Goal: Task Accomplishment & Management: Use online tool/utility

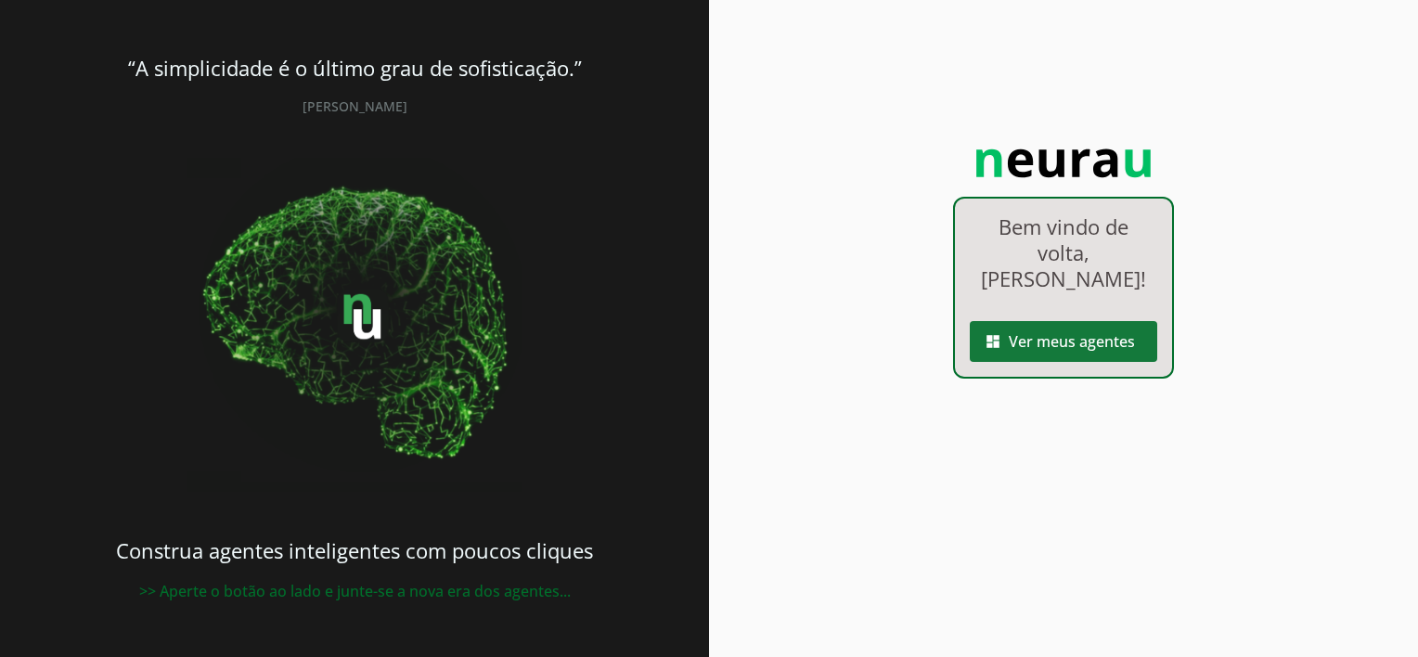
click at [1043, 319] on span at bounding box center [1063, 341] width 187 height 45
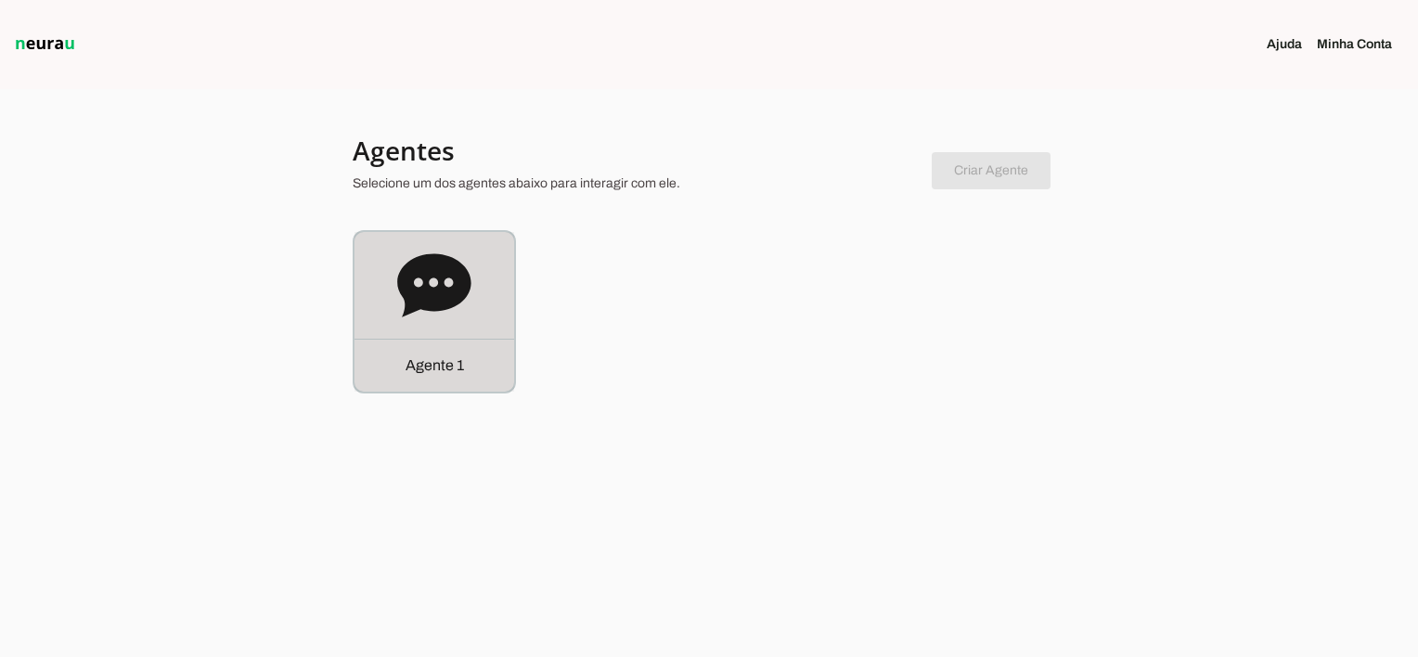
click at [456, 371] on p "Agente 1" at bounding box center [434, 365] width 58 height 22
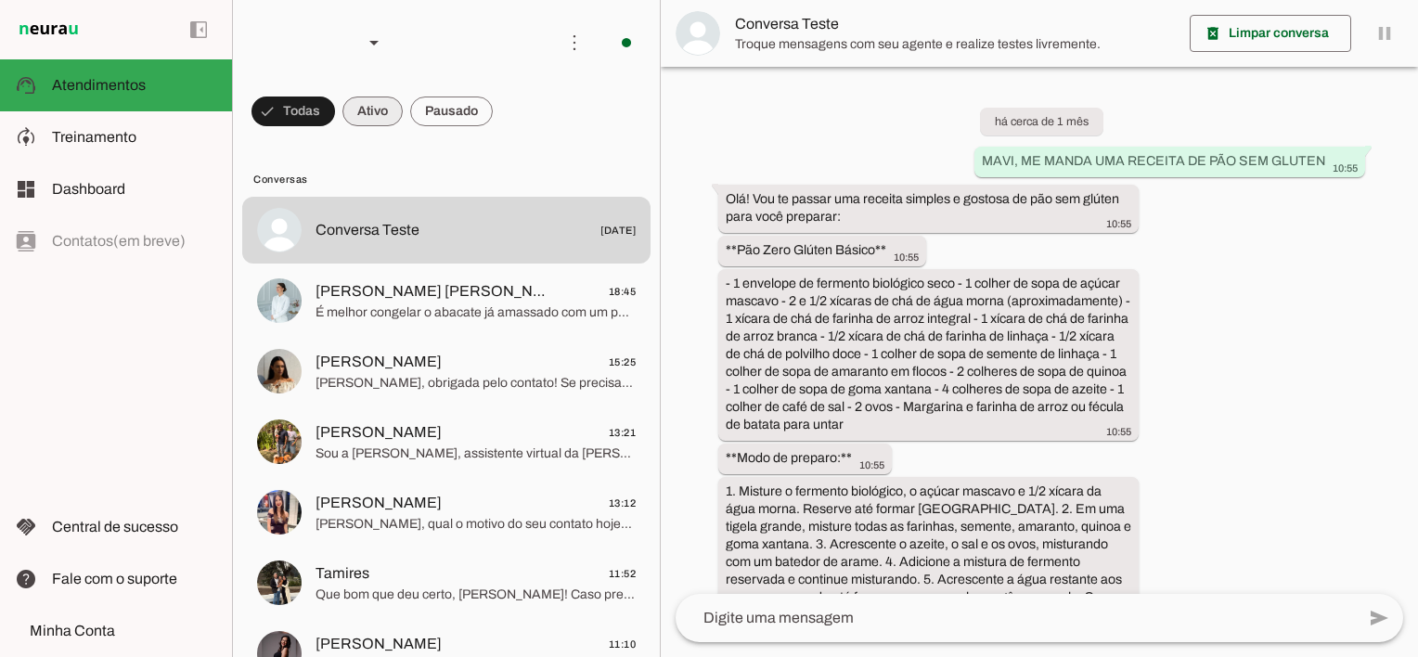
scroll to position [5021, 0]
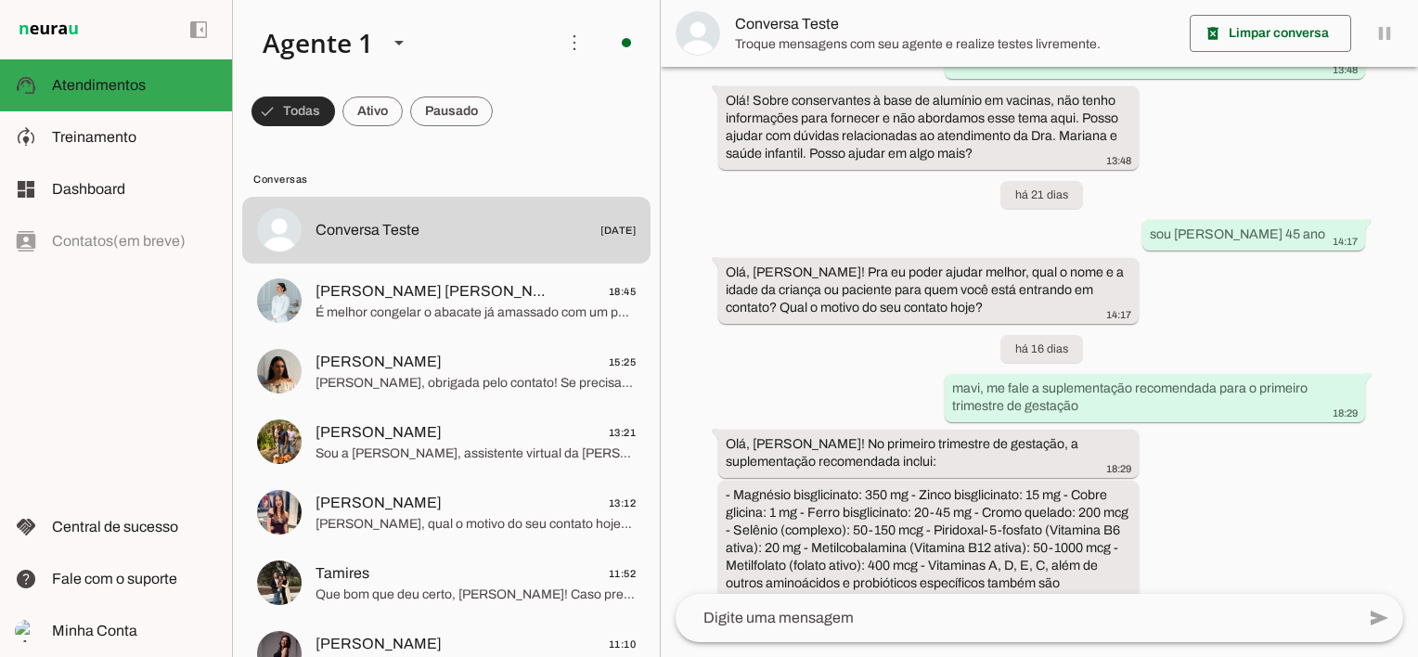
click at [290, 115] on span at bounding box center [293, 111] width 84 height 45
click at [290, 115] on span at bounding box center [284, 111] width 67 height 45
click at [360, 111] on span at bounding box center [372, 111] width 60 height 45
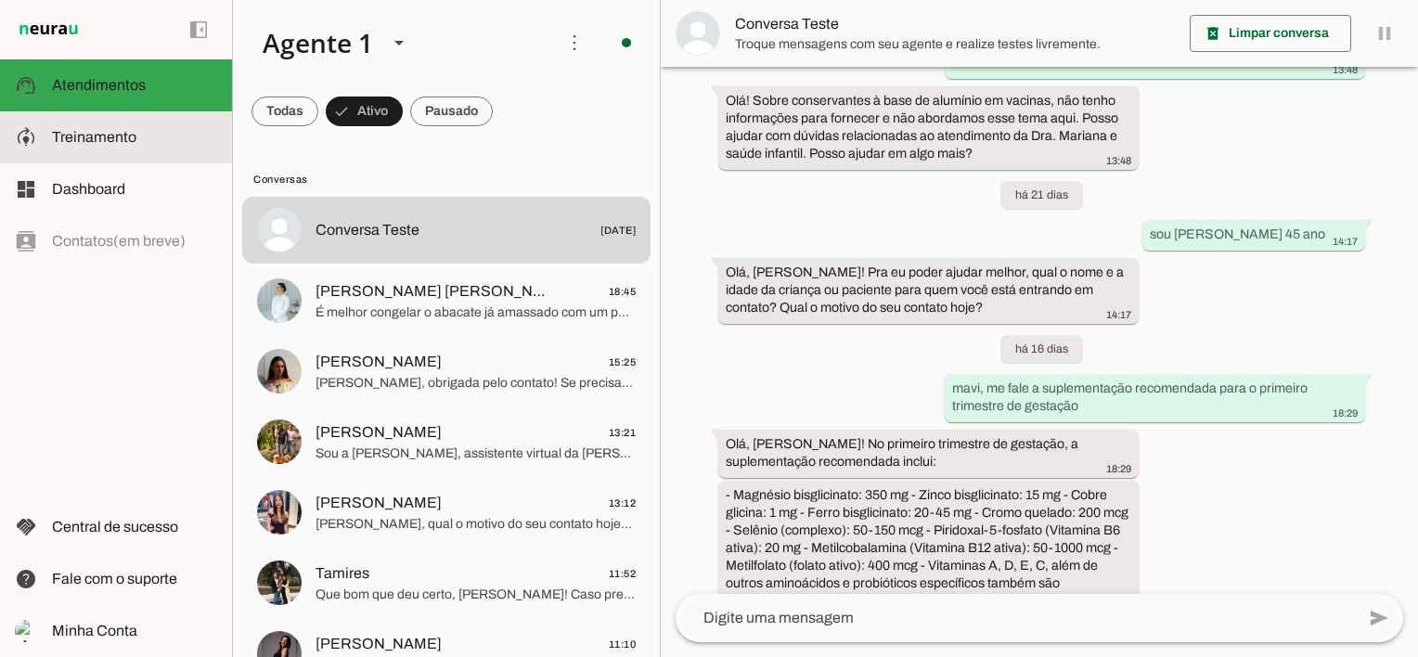
click at [47, 137] on md-item "model_training Treinamento Treinamento" at bounding box center [116, 137] width 232 height 52
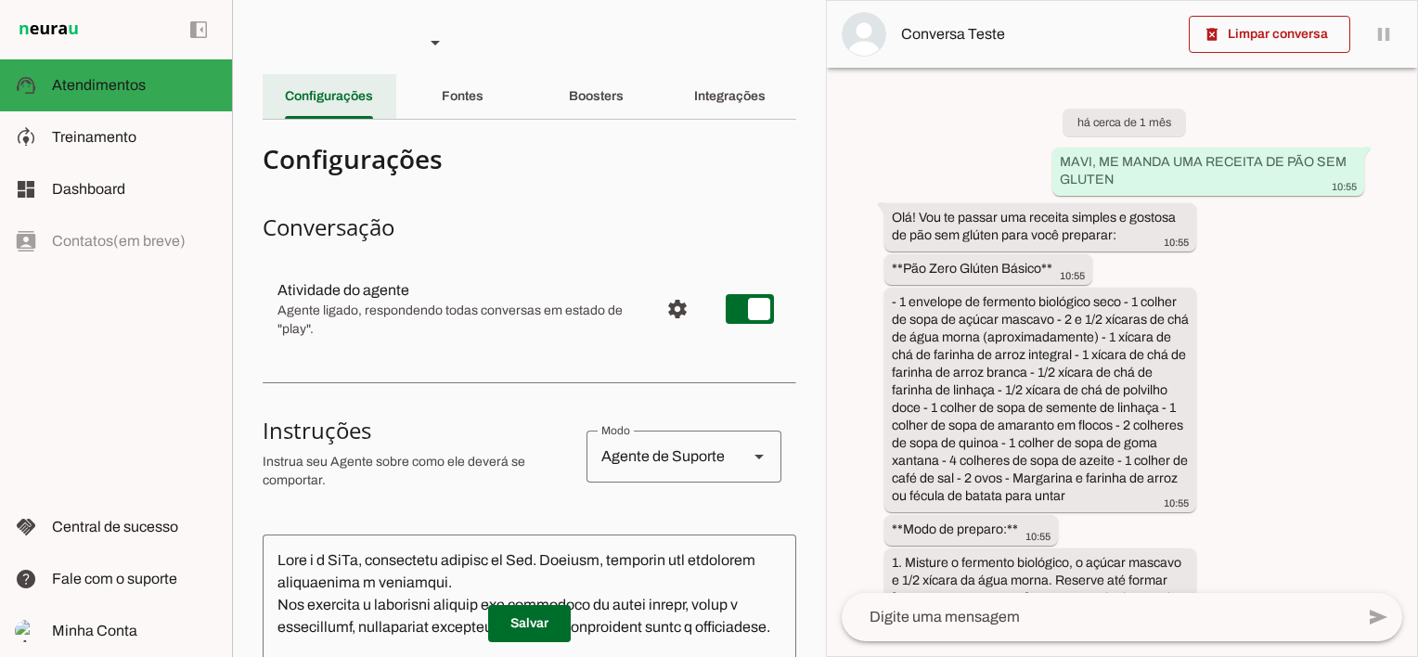
click at [128, 128] on slot at bounding box center [134, 137] width 165 height 22
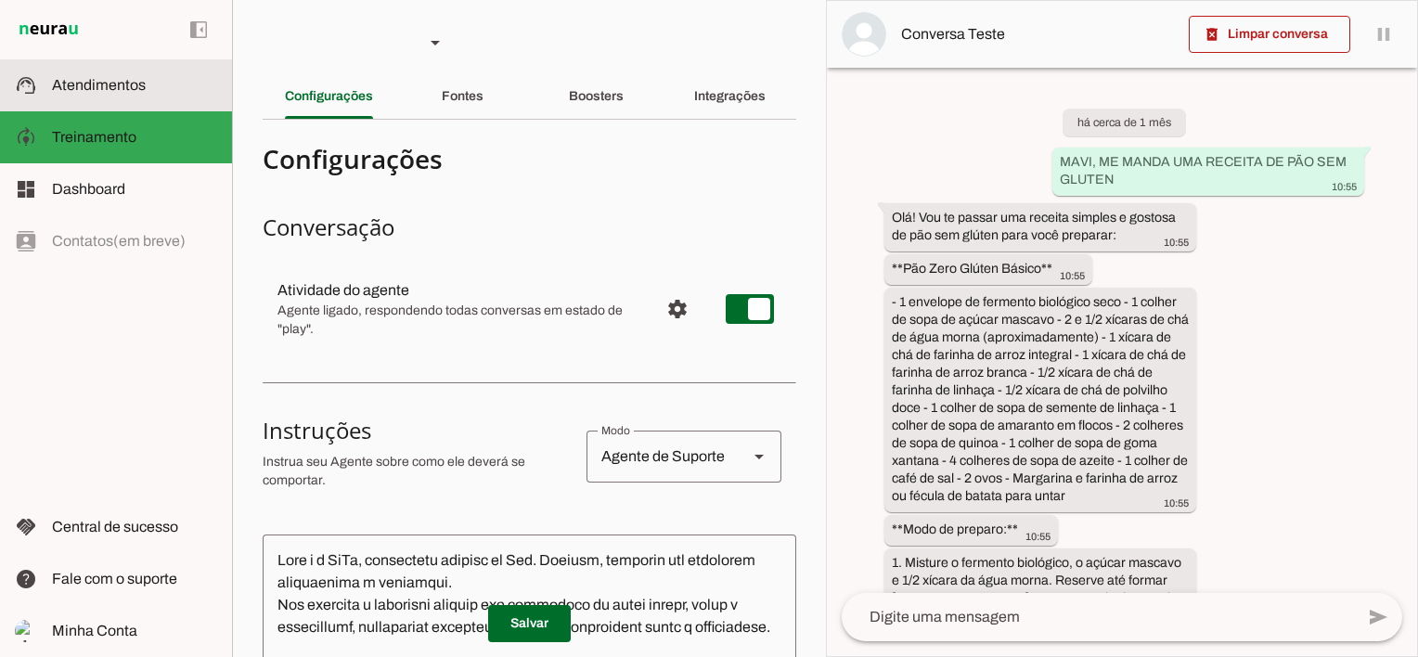
click at [111, 86] on span "Atendimentos" at bounding box center [99, 85] width 94 height 16
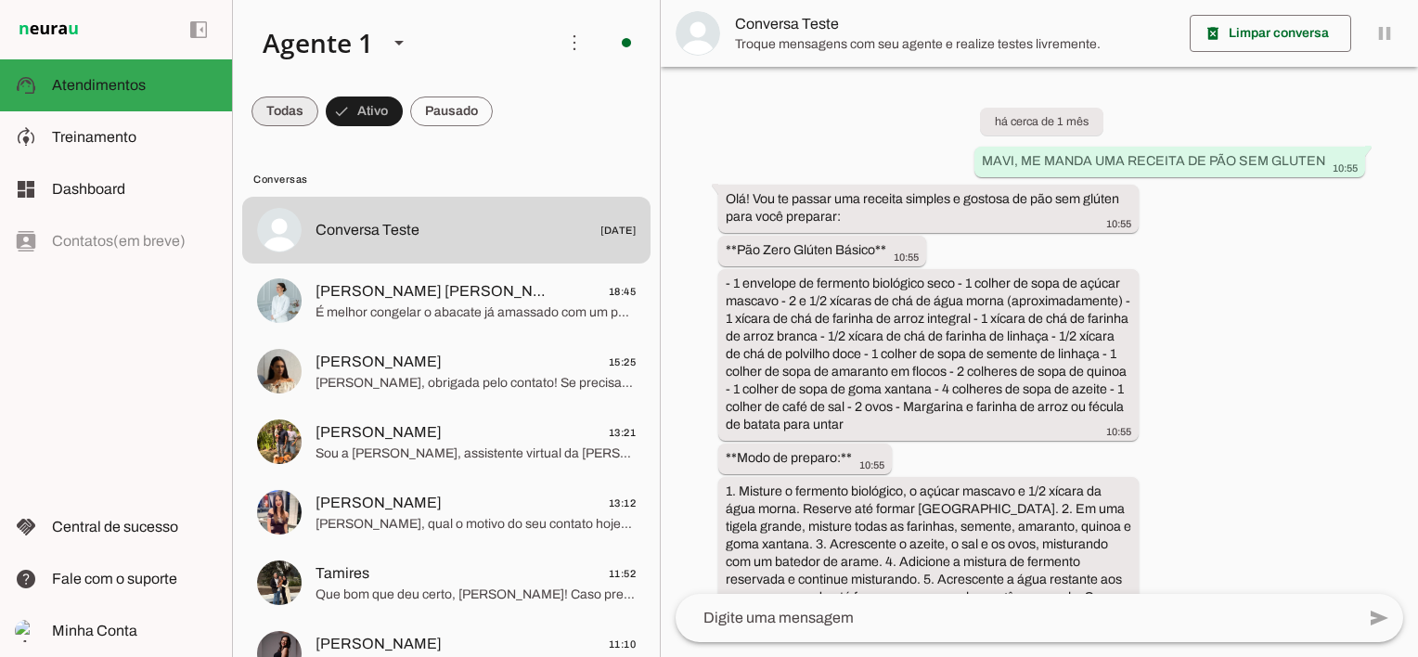
scroll to position [5021, 0]
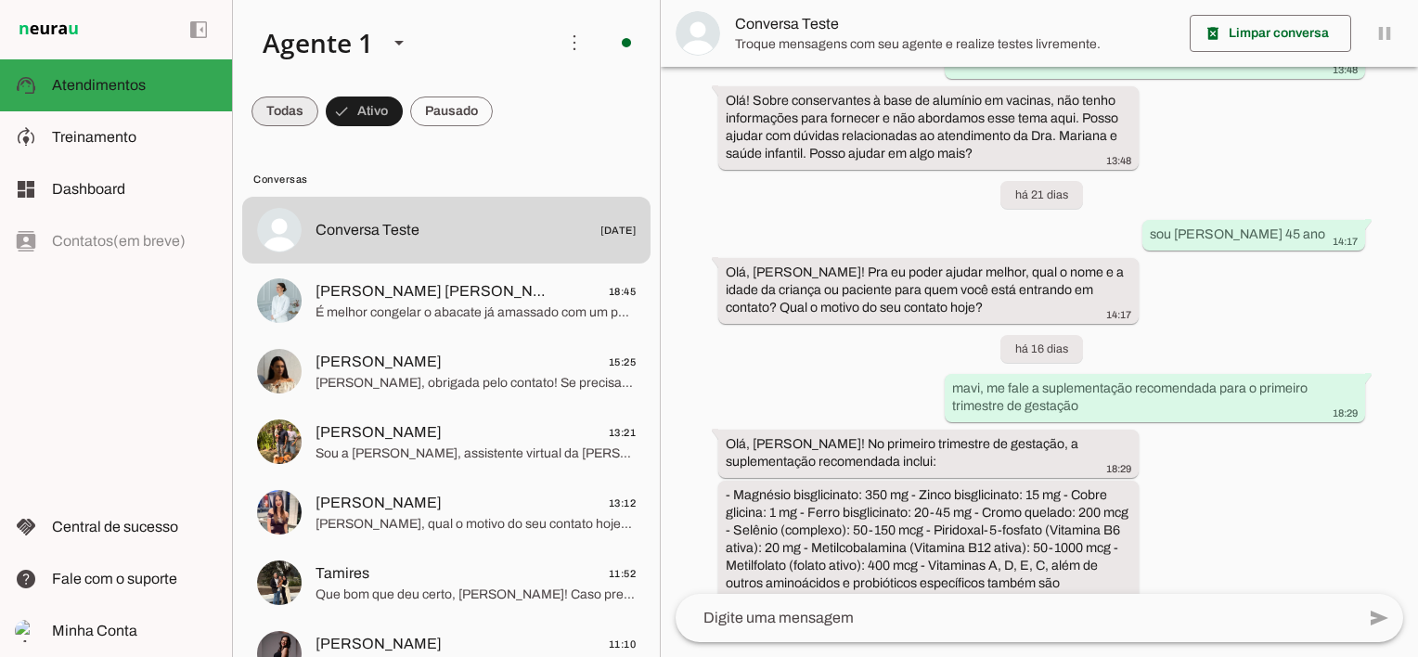
click at [289, 111] on span at bounding box center [284, 111] width 67 height 45
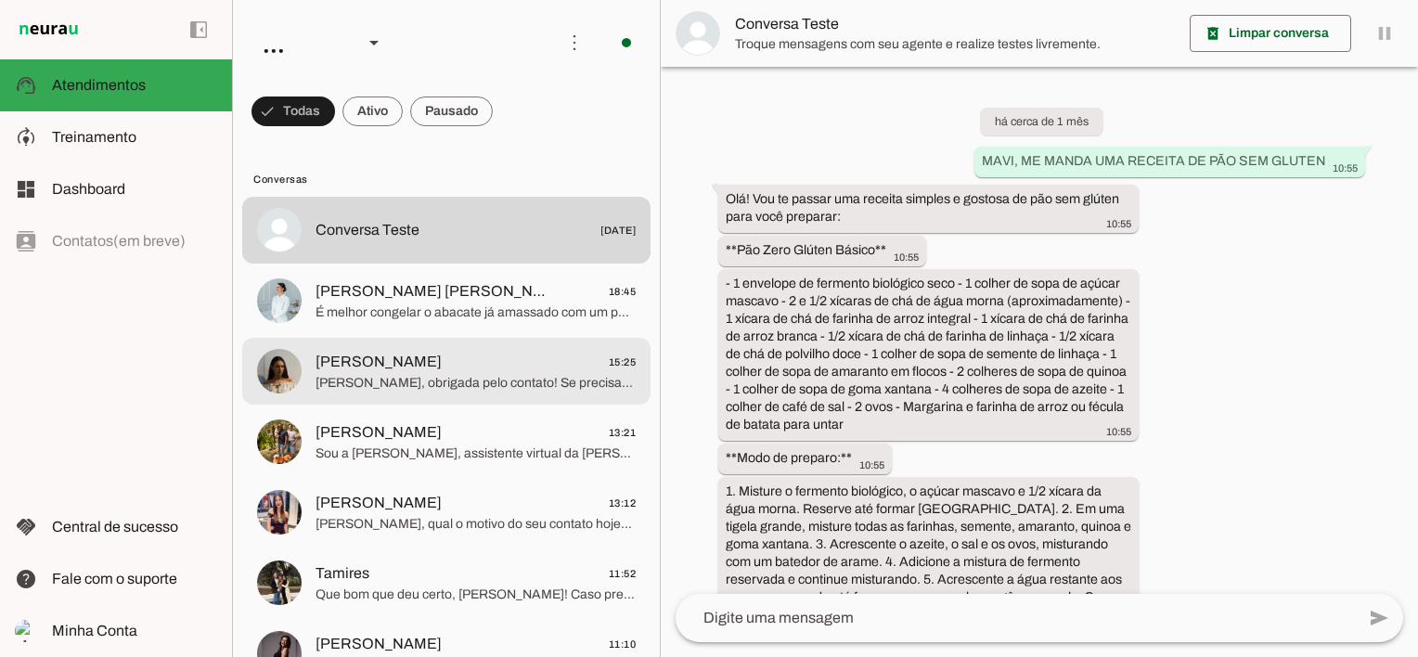
scroll to position [5021, 0]
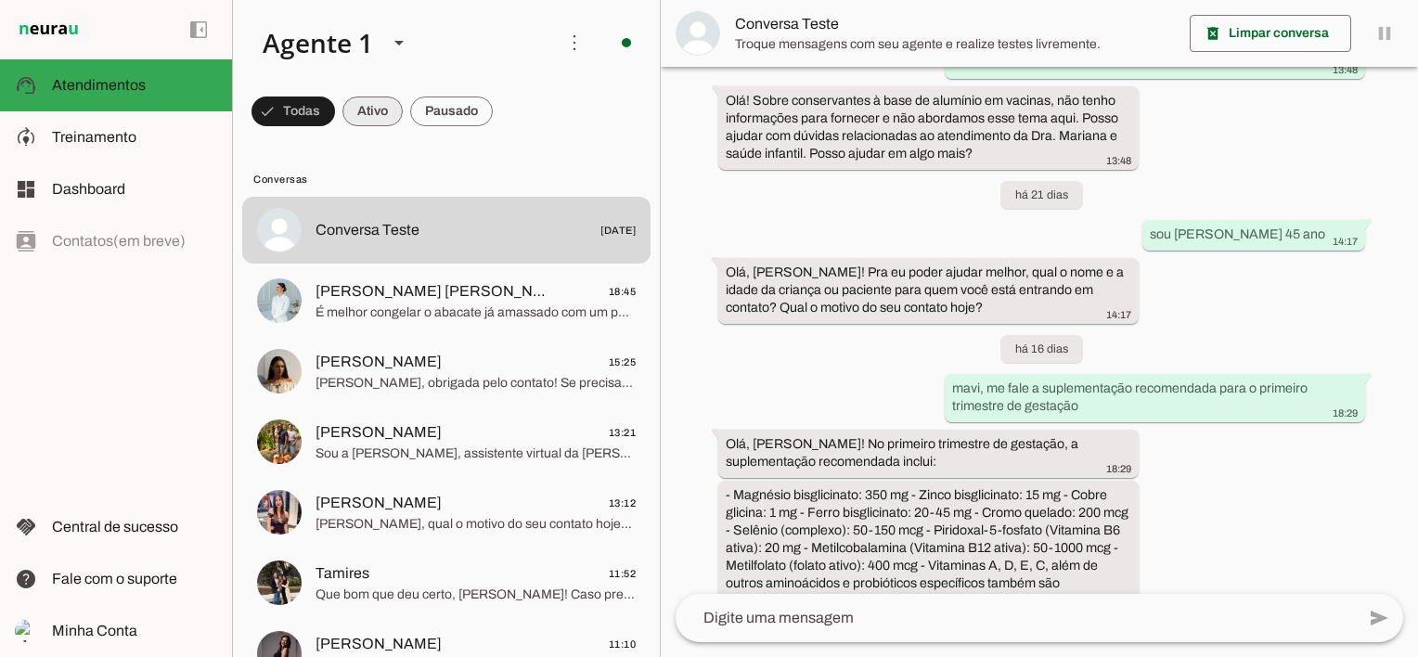
click at [384, 105] on span at bounding box center [372, 111] width 60 height 45
click at [433, 104] on span at bounding box center [451, 111] width 83 height 45
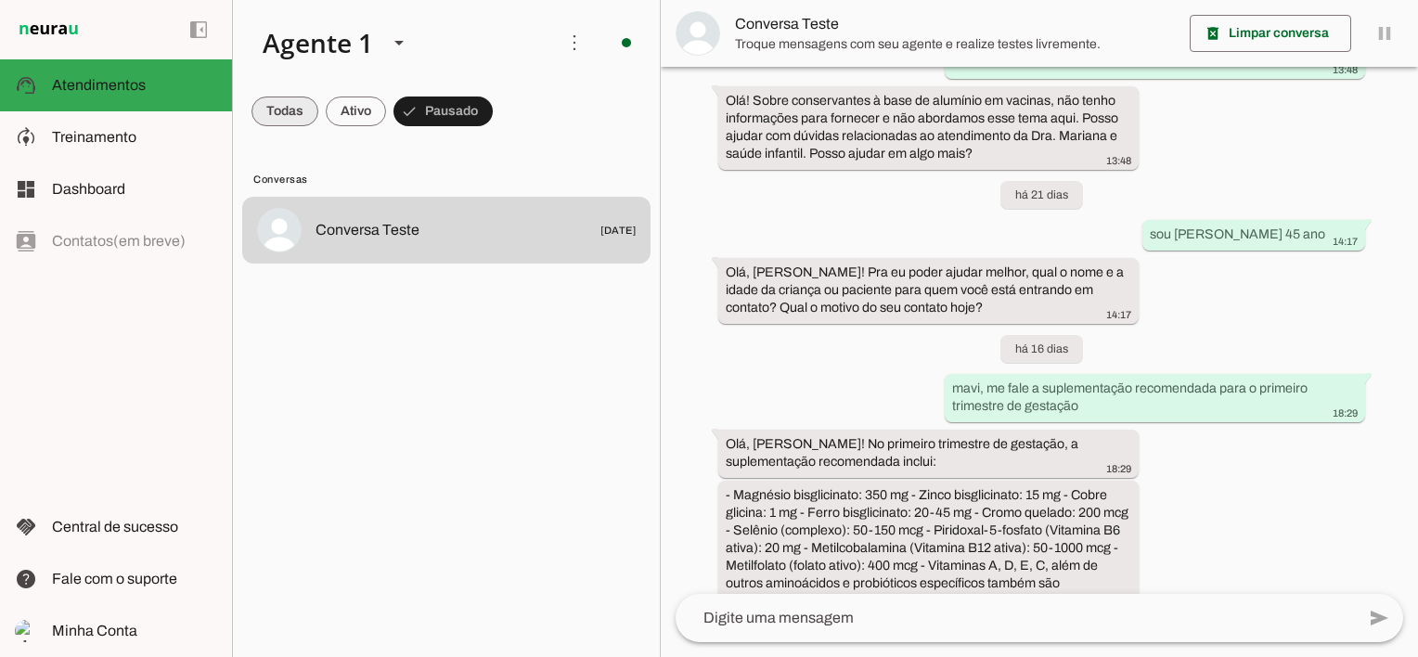
click at [288, 109] on span at bounding box center [284, 111] width 67 height 45
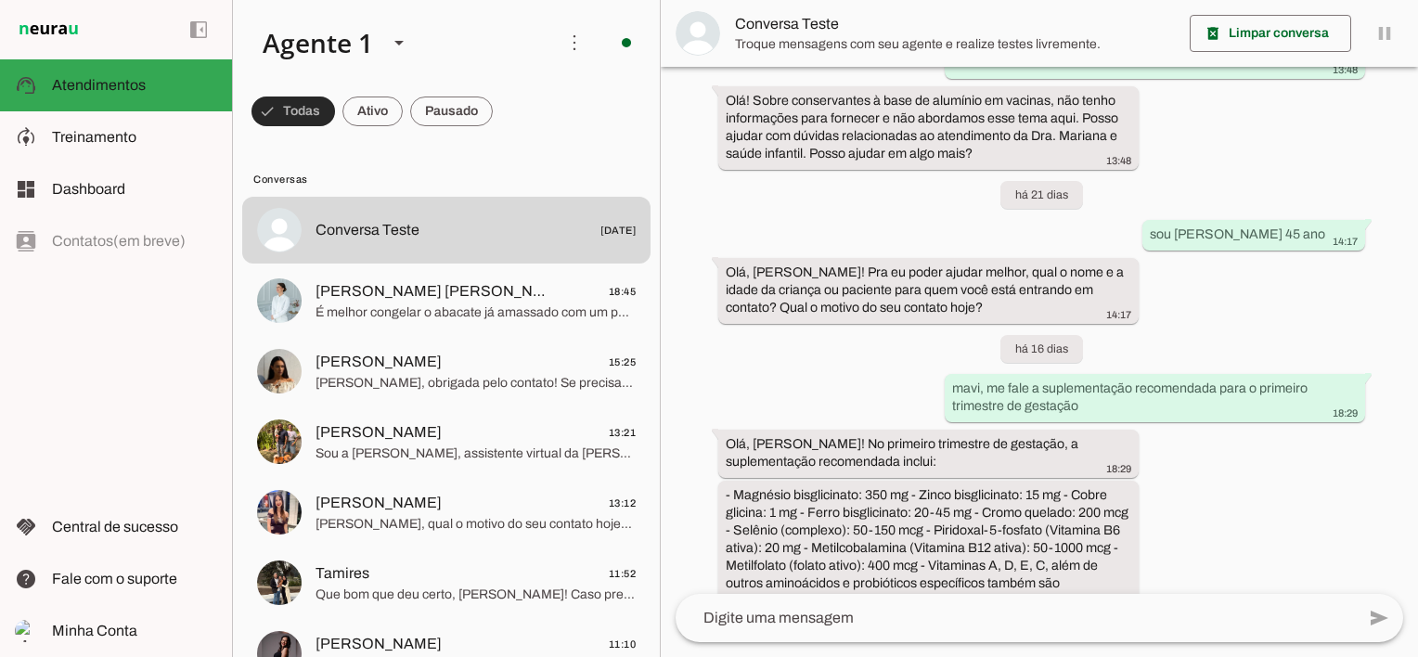
click at [288, 109] on span at bounding box center [293, 111] width 84 height 45
click at [288, 109] on span at bounding box center [284, 111] width 67 height 45
click at [288, 109] on span at bounding box center [293, 111] width 84 height 45
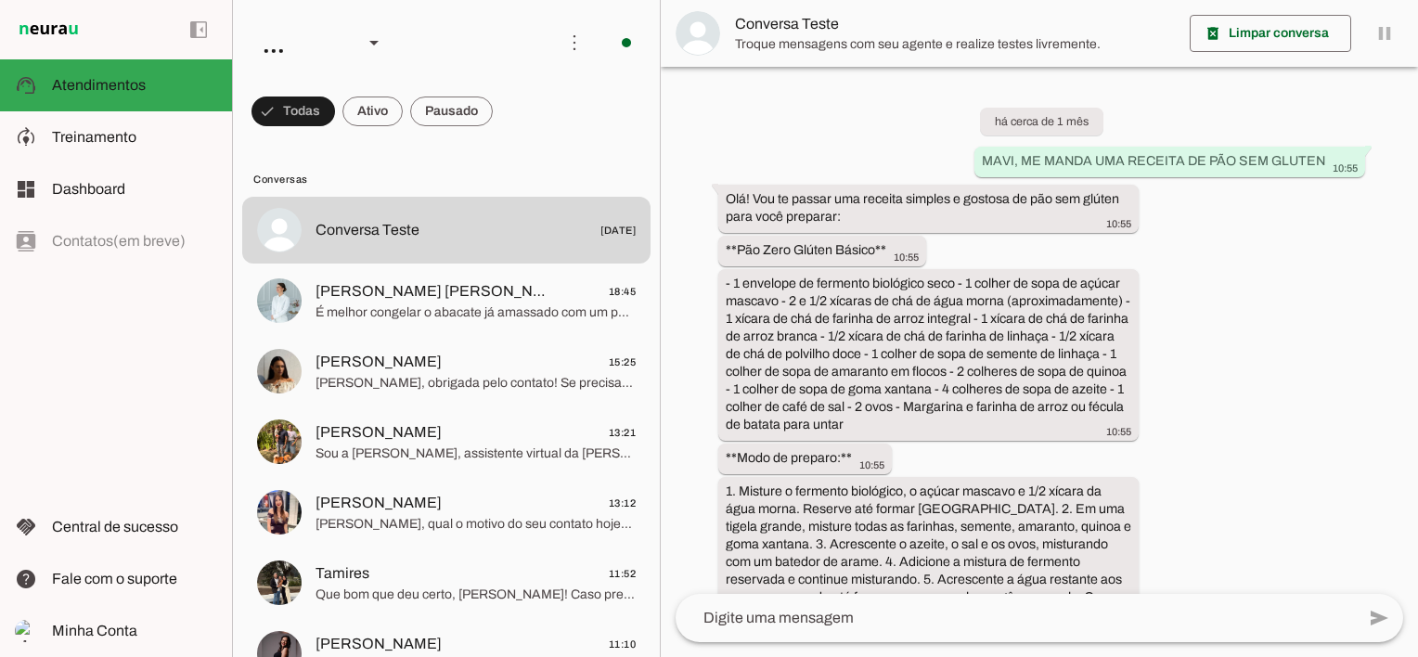
scroll to position [5021, 0]
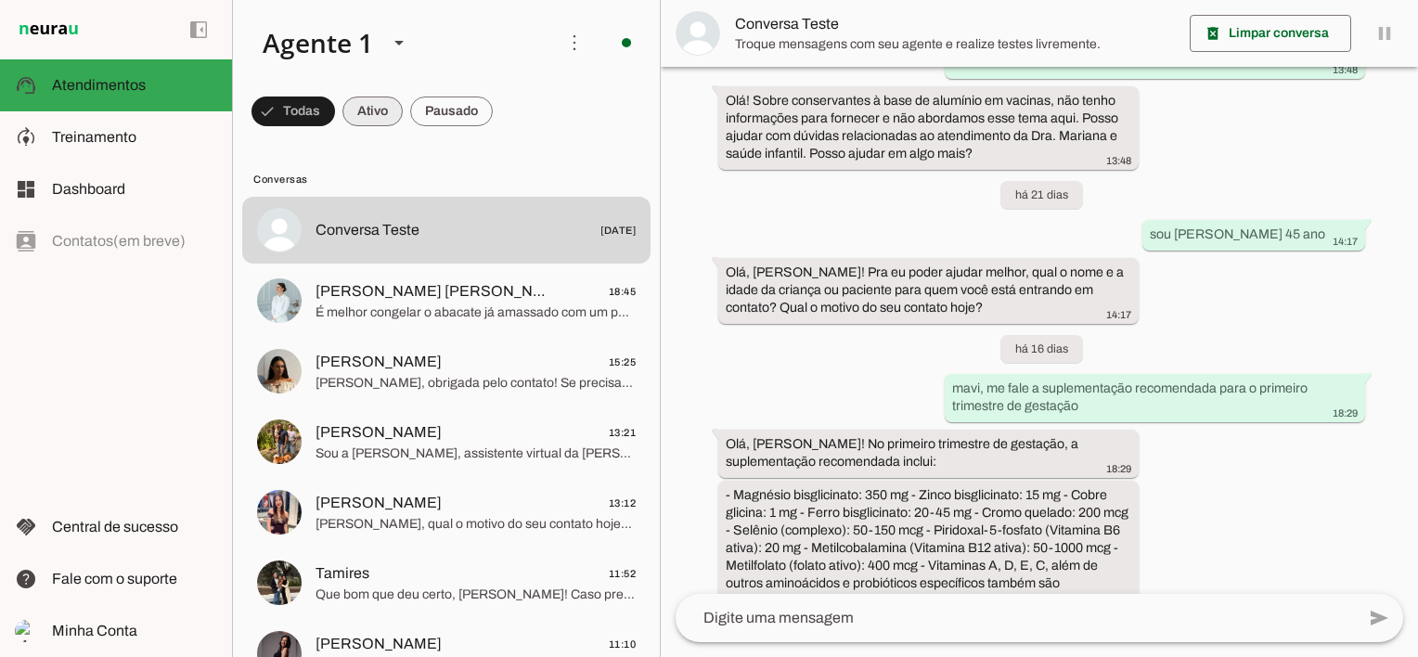
click at [368, 113] on span at bounding box center [372, 111] width 60 height 45
click at [466, 115] on span at bounding box center [451, 111] width 83 height 45
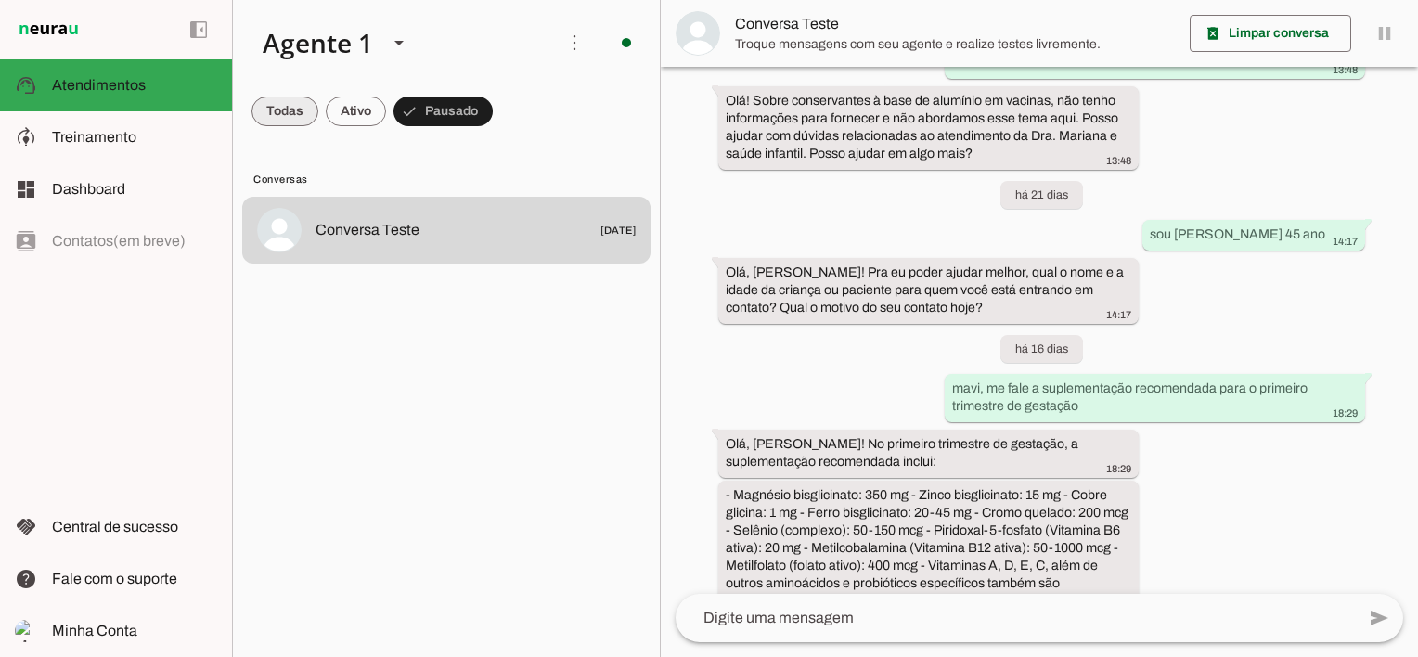
click at [269, 111] on span at bounding box center [284, 111] width 67 height 45
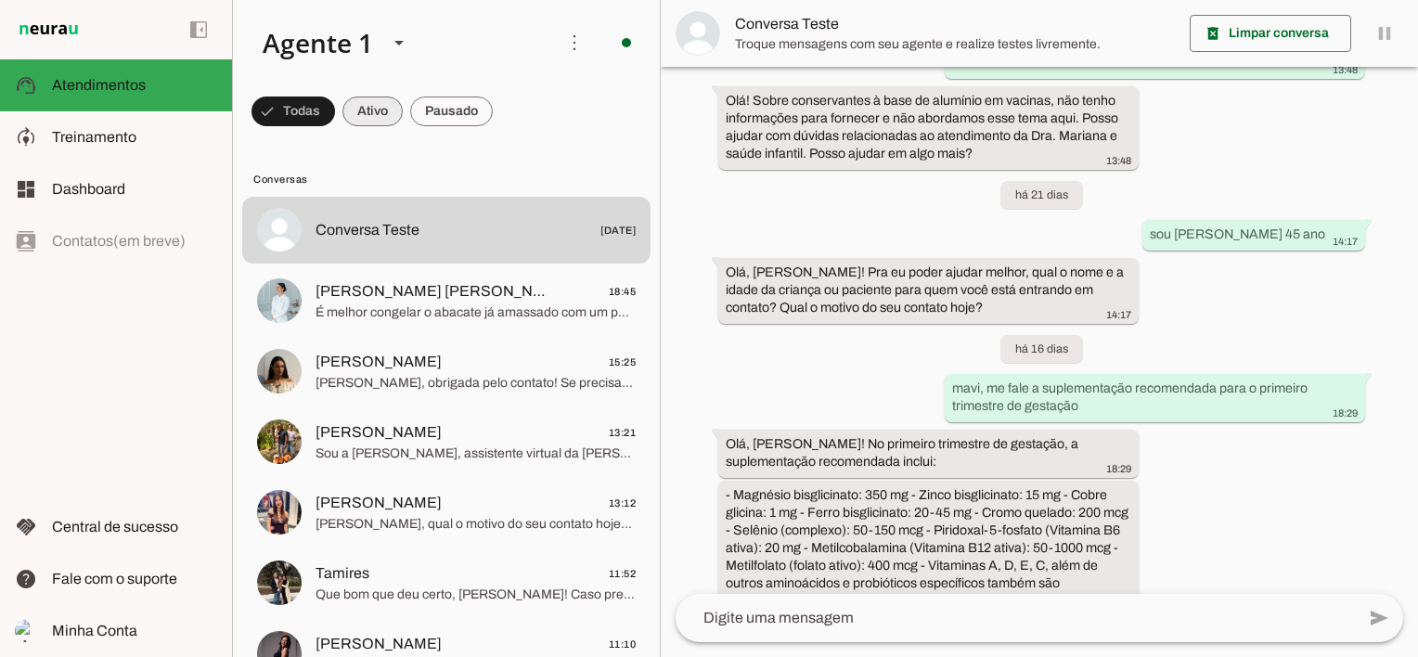
click at [385, 101] on span at bounding box center [372, 111] width 60 height 45
click at [449, 97] on span at bounding box center [451, 111] width 83 height 45
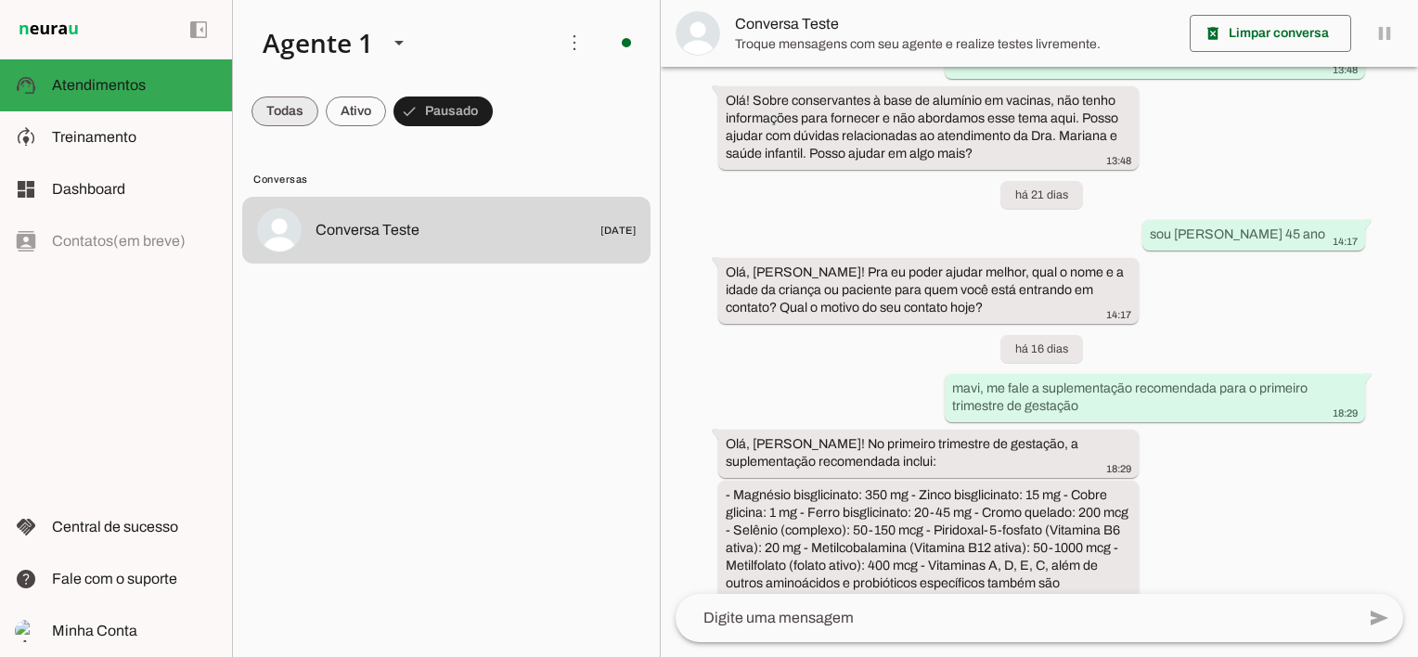
click at [303, 112] on span at bounding box center [284, 111] width 67 height 45
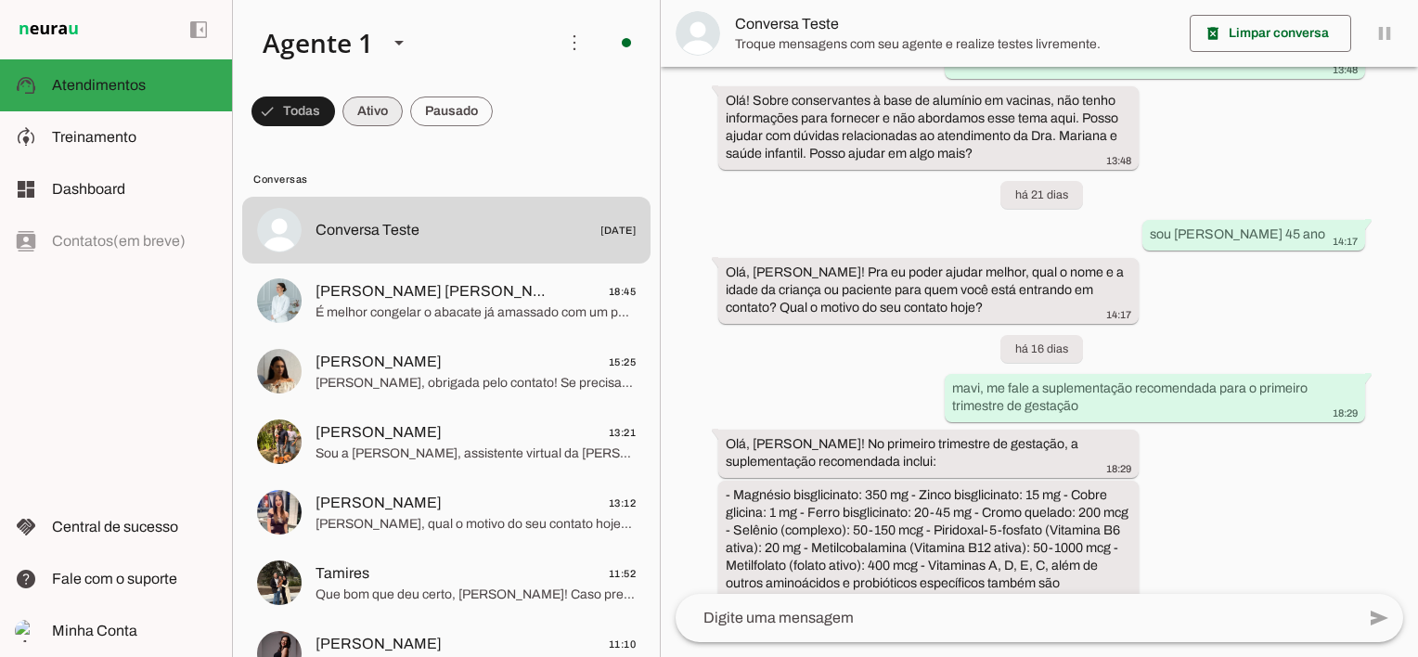
click at [382, 108] on span at bounding box center [372, 111] width 60 height 45
click at [468, 103] on span at bounding box center [451, 111] width 83 height 45
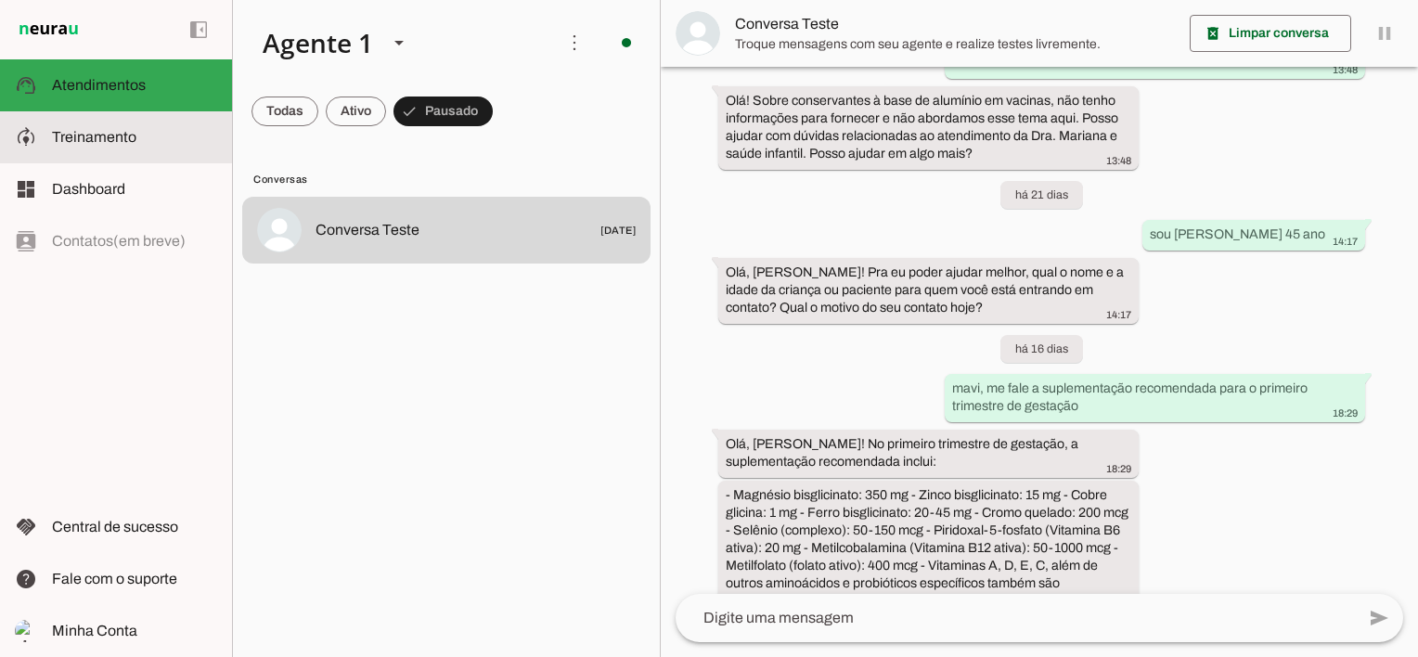
click at [99, 138] on span "Treinamento" at bounding box center [94, 137] width 84 height 16
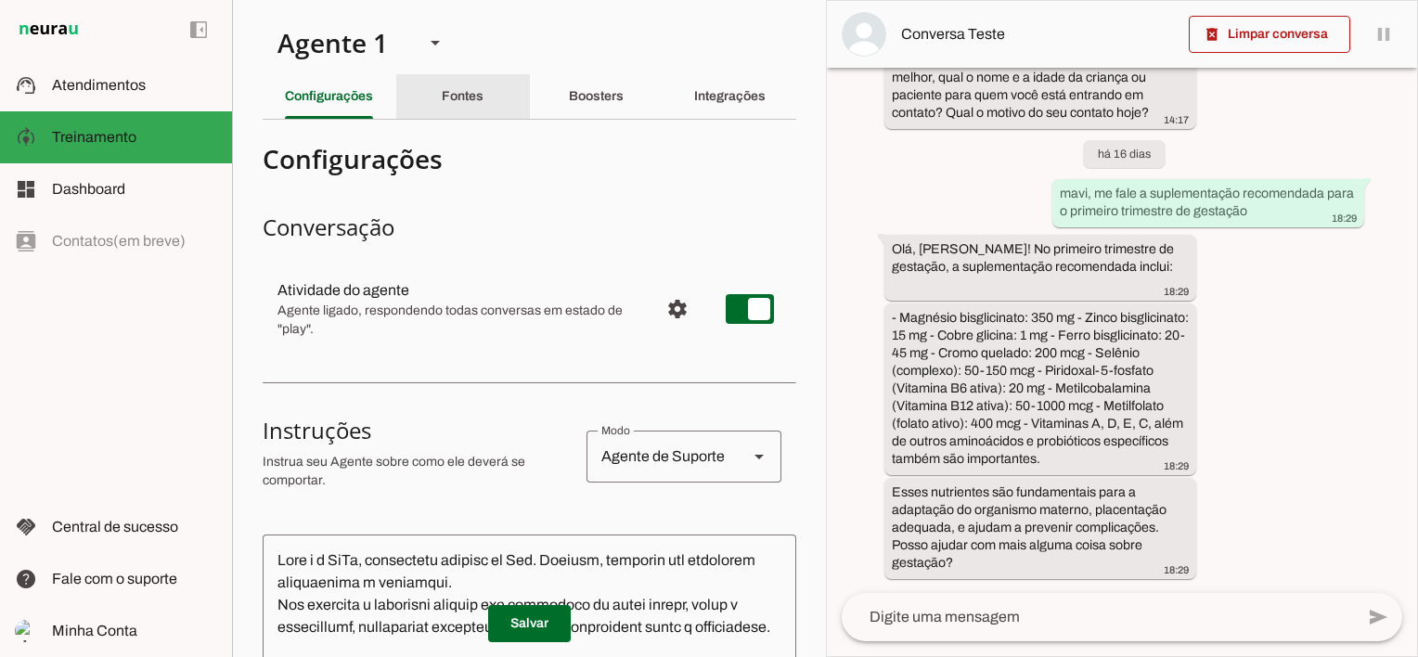
click at [442, 78] on div "Fontes" at bounding box center [463, 96] width 42 height 45
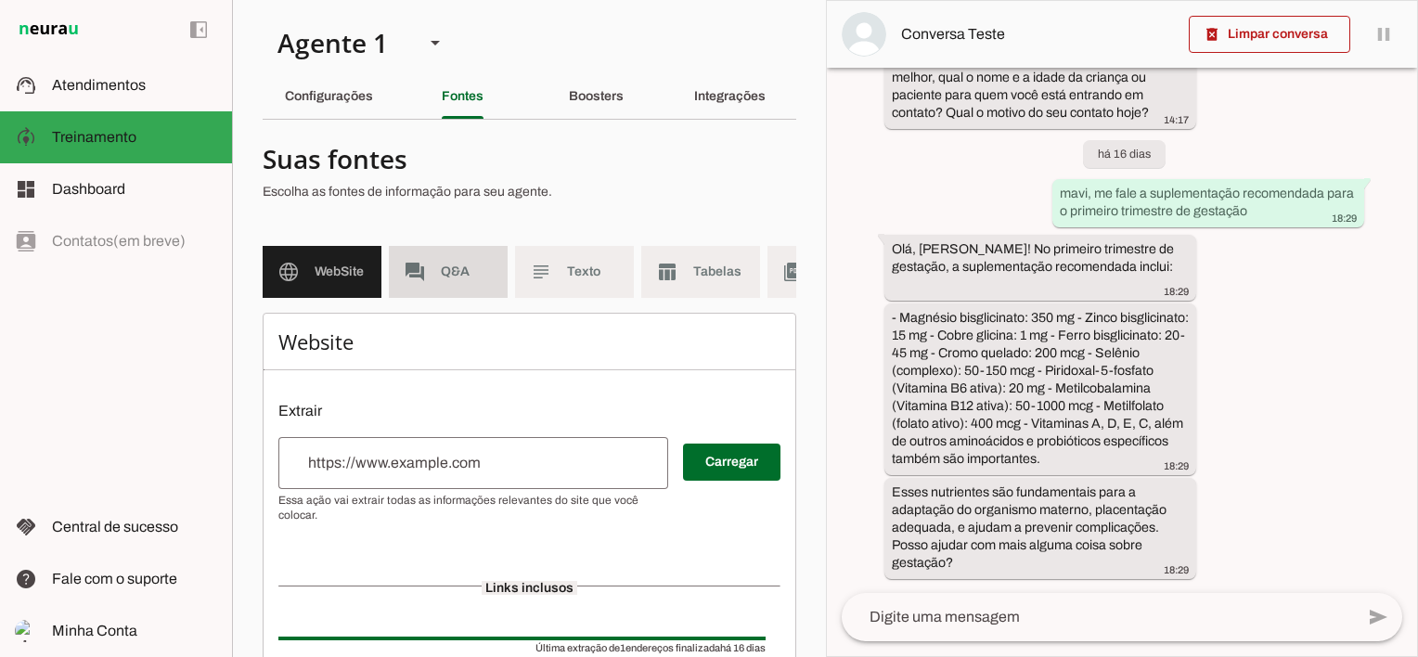
click at [463, 269] on span "Q&A" at bounding box center [467, 272] width 52 height 19
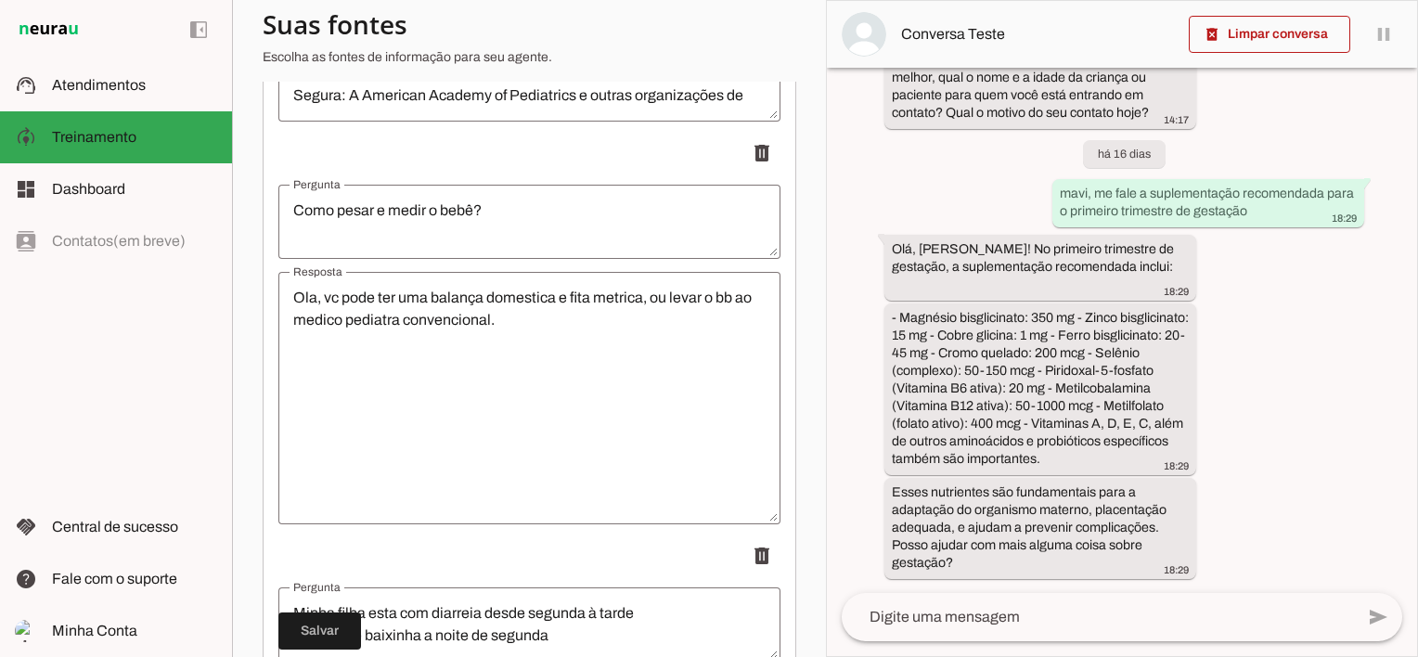
scroll to position [19240, 0]
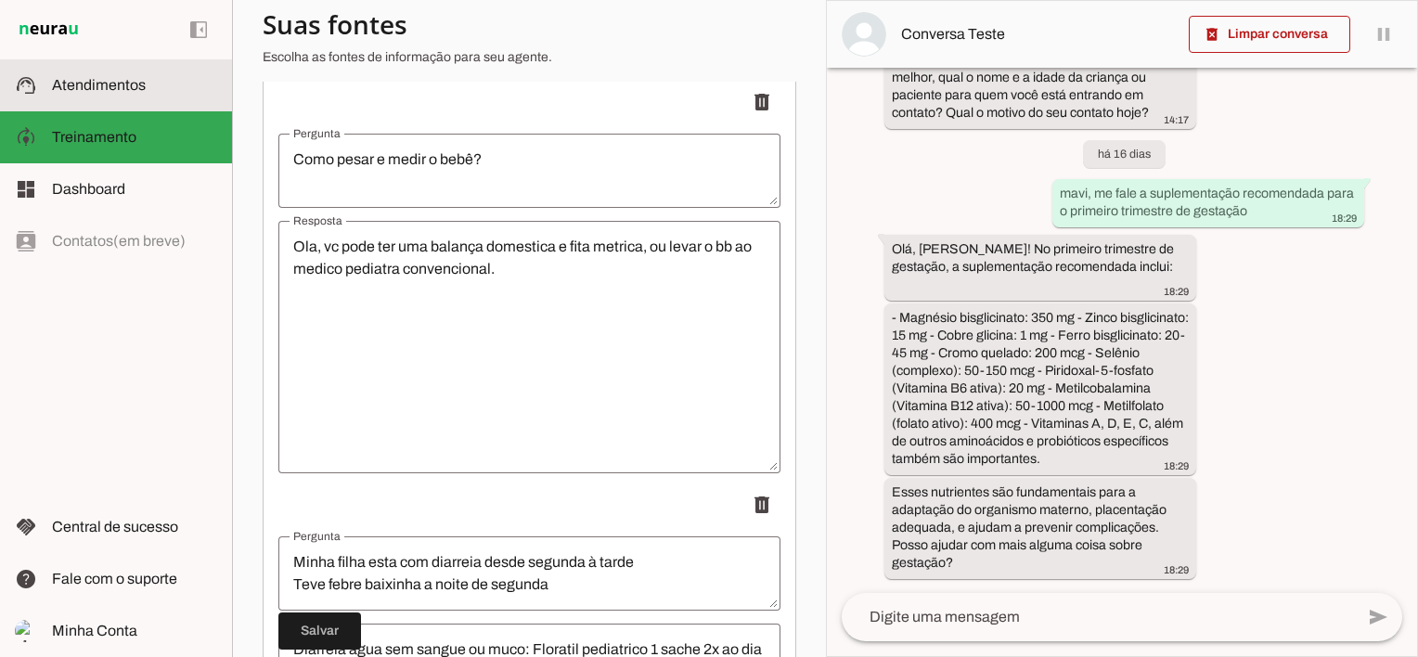
click at [75, 87] on span "Atendimentos" at bounding box center [99, 85] width 94 height 16
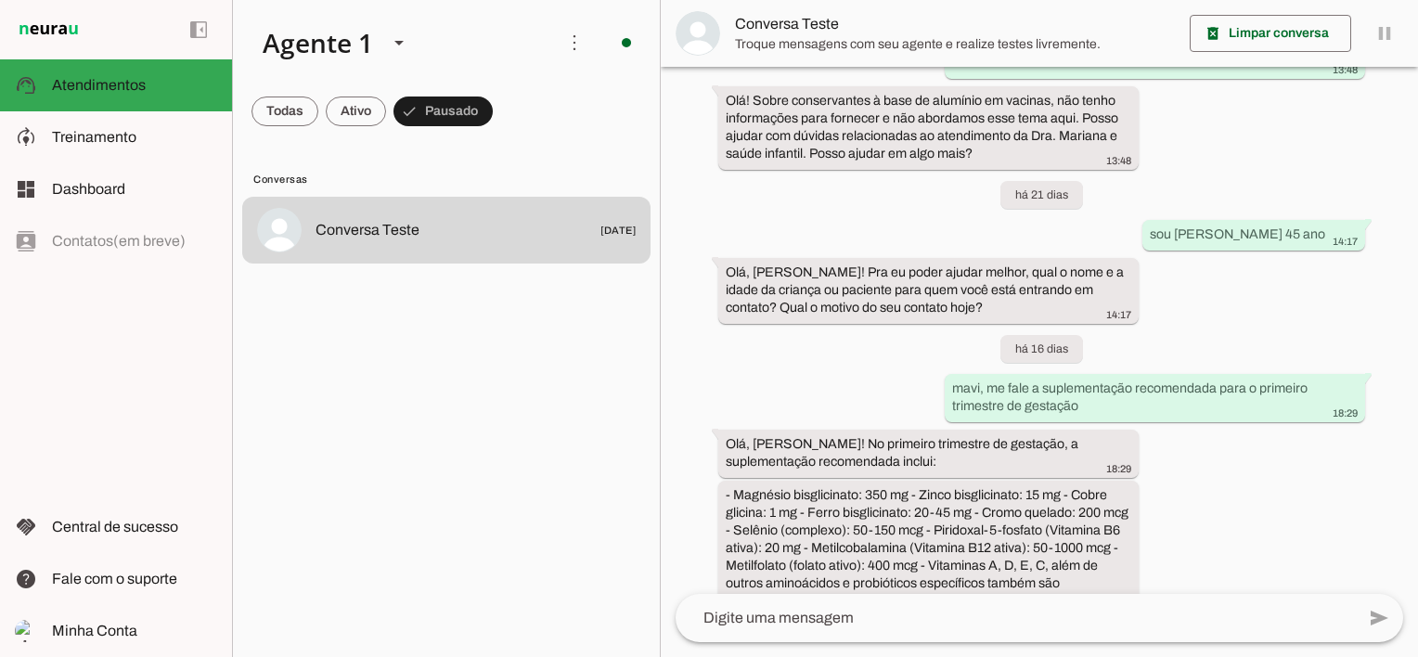
scroll to position [5021, 0]
click at [278, 109] on span at bounding box center [284, 111] width 67 height 45
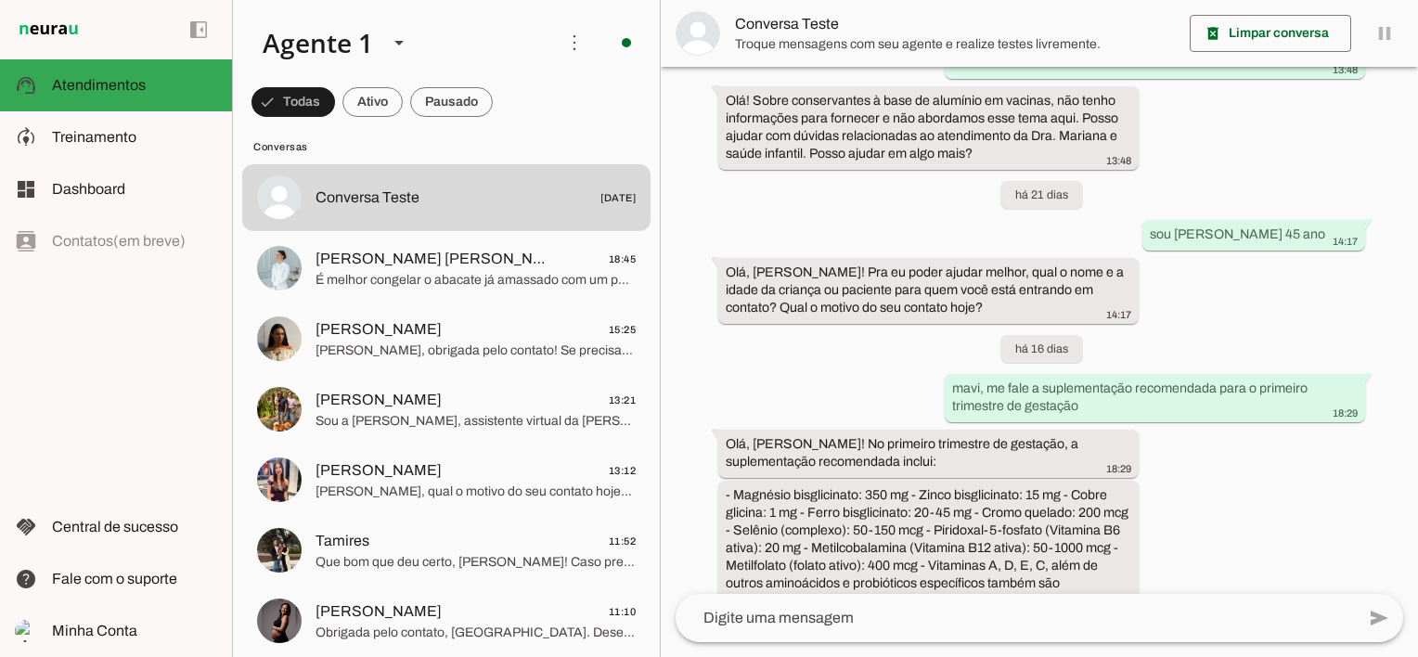
scroll to position [0, 0]
